Goal: Communication & Community: Connect with others

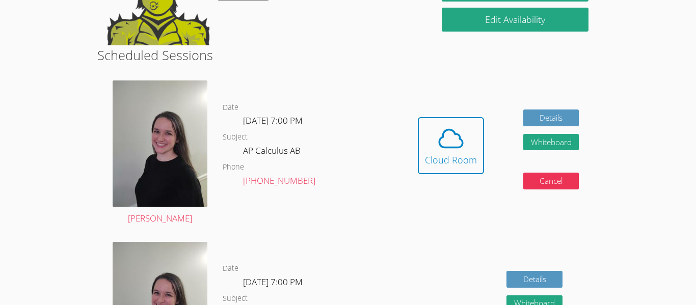
scroll to position [133, 0]
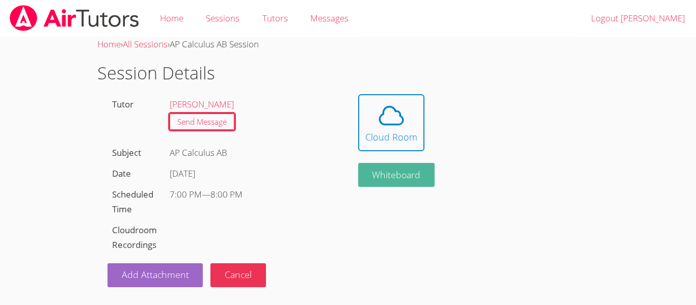
click at [387, 168] on button "Whiteboard" at bounding box center [396, 175] width 77 height 24
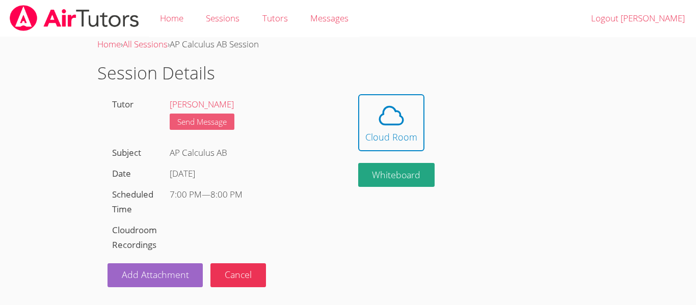
click at [197, 120] on link "Send Message" at bounding box center [202, 122] width 65 height 17
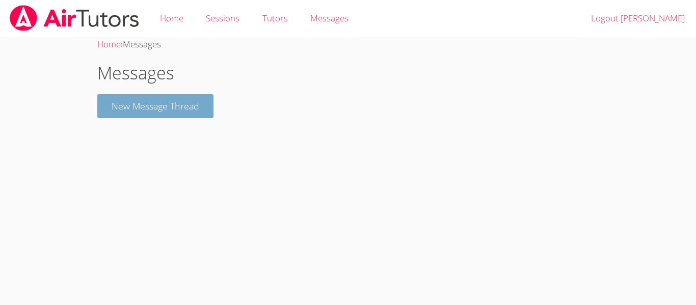
click at [195, 95] on button "New Message Thread" at bounding box center [155, 106] width 116 height 24
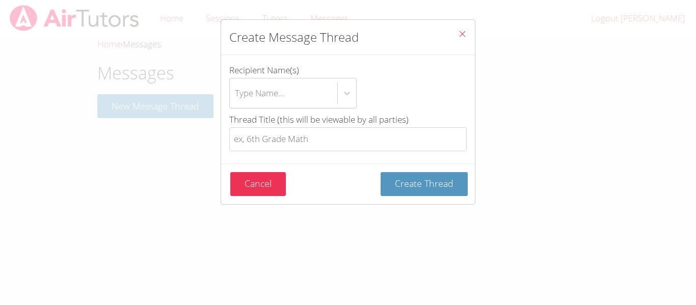
click at [461, 31] on icon "Close" at bounding box center [462, 34] width 9 height 9
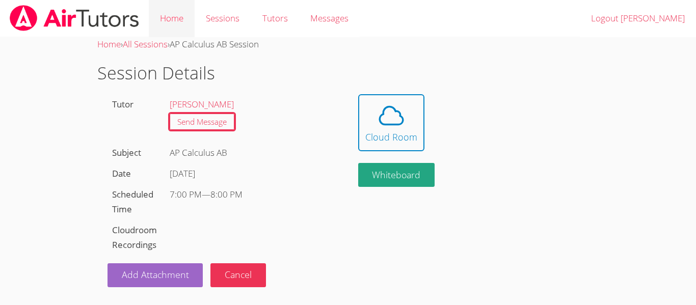
click at [169, 20] on link "Home" at bounding box center [172, 18] width 46 height 37
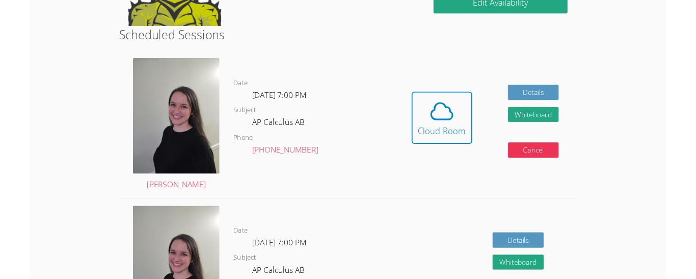
scroll to position [141, 0]
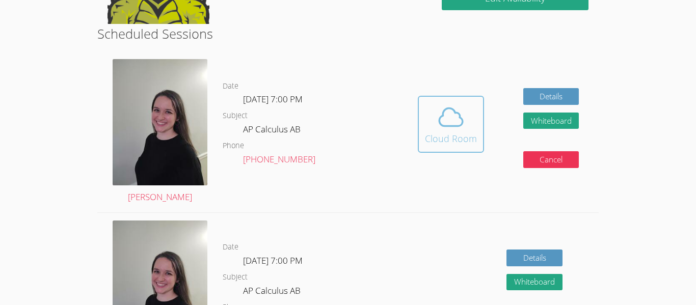
click at [444, 143] on div "Cloud Room" at bounding box center [451, 138] width 52 height 14
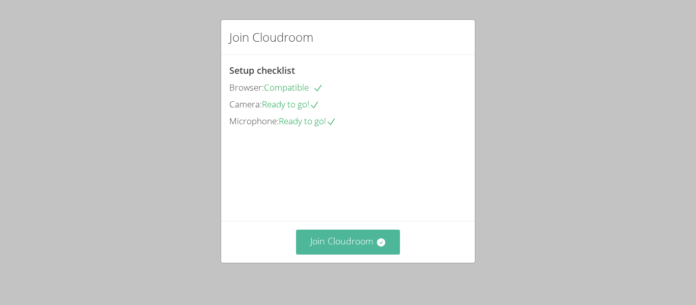
click at [339, 233] on button "Join Cloudroom" at bounding box center [348, 242] width 104 height 25
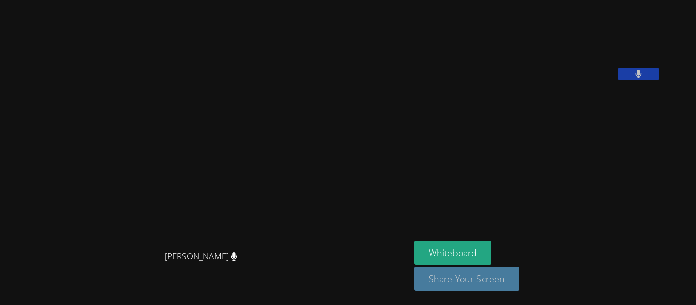
click at [431, 280] on button "Share Your Screen" at bounding box center [466, 279] width 105 height 24
